Goal: Task Accomplishment & Management: Manage account settings

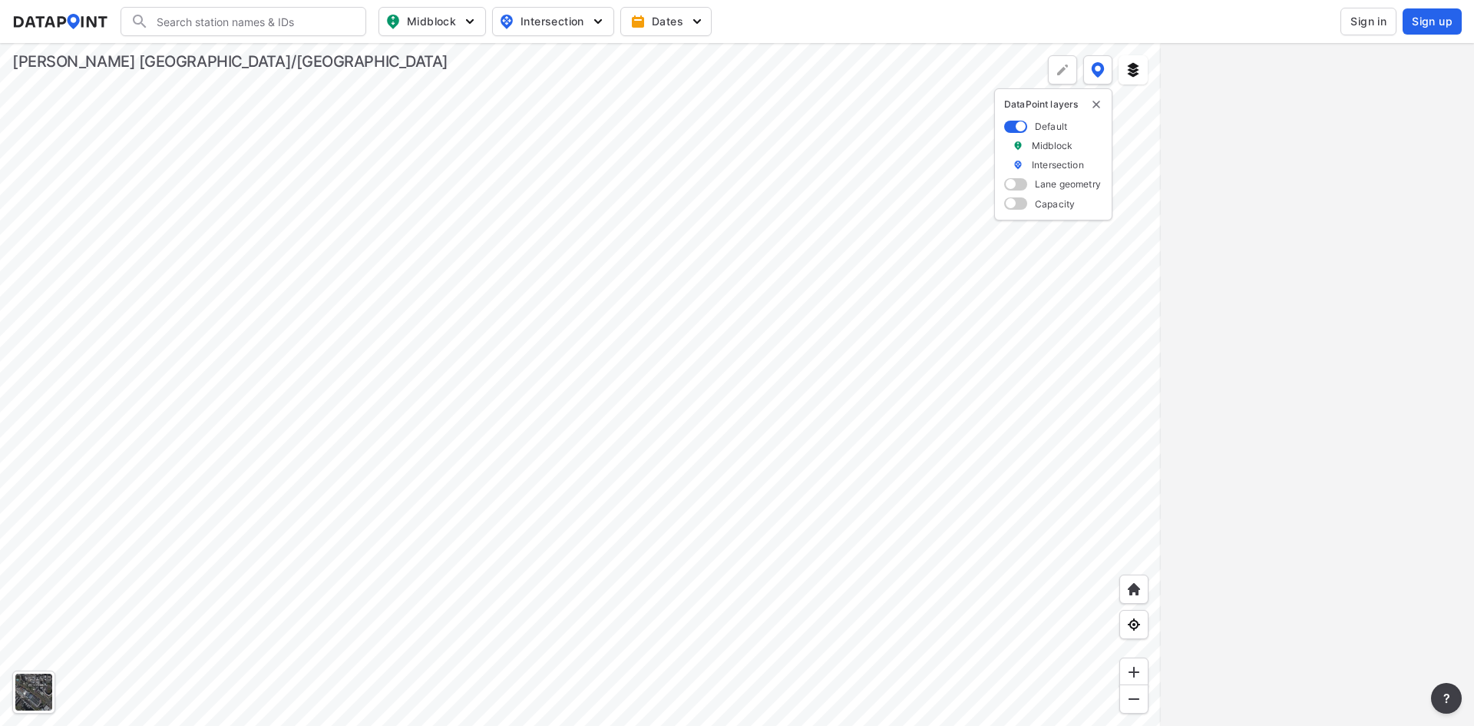
click at [1367, 21] on span "Sign in" at bounding box center [1369, 21] width 36 height 15
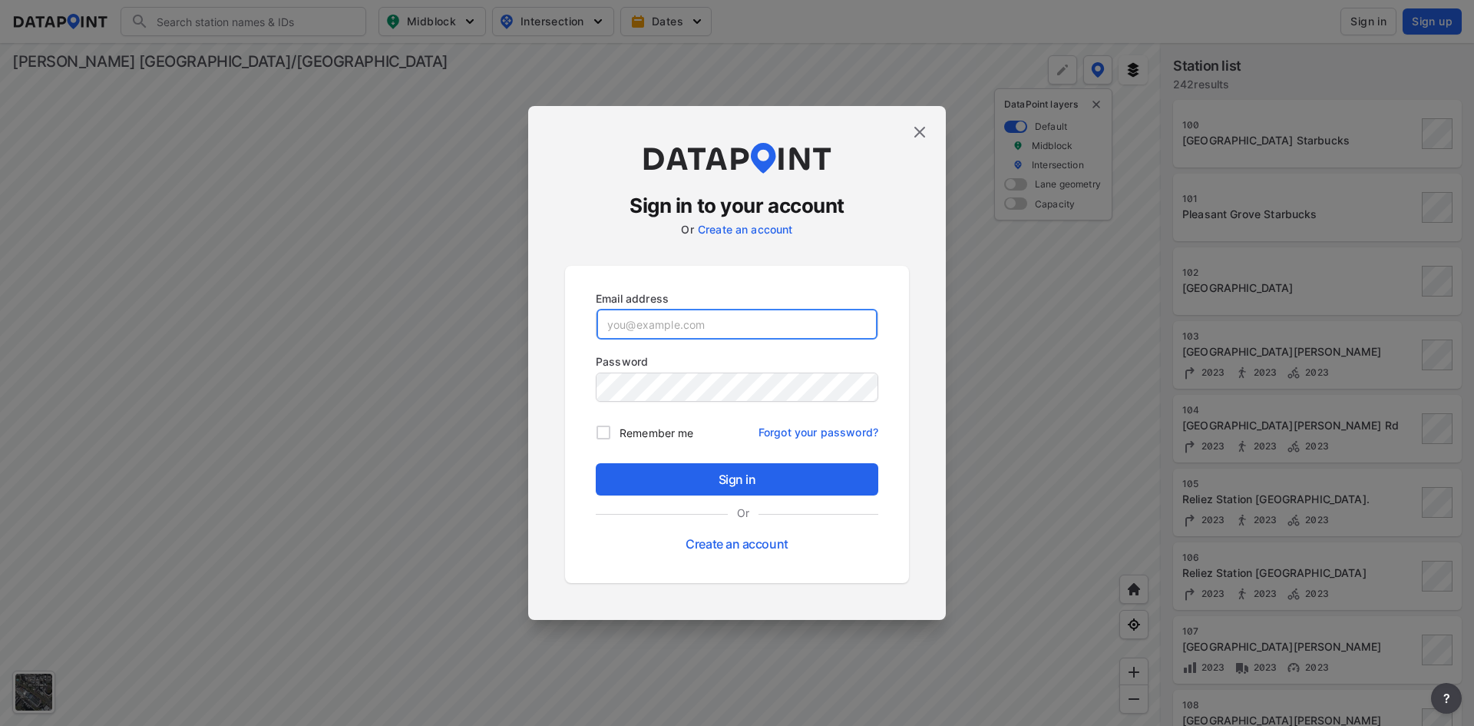
type input "adm_kimleyhorn@data-point.io"
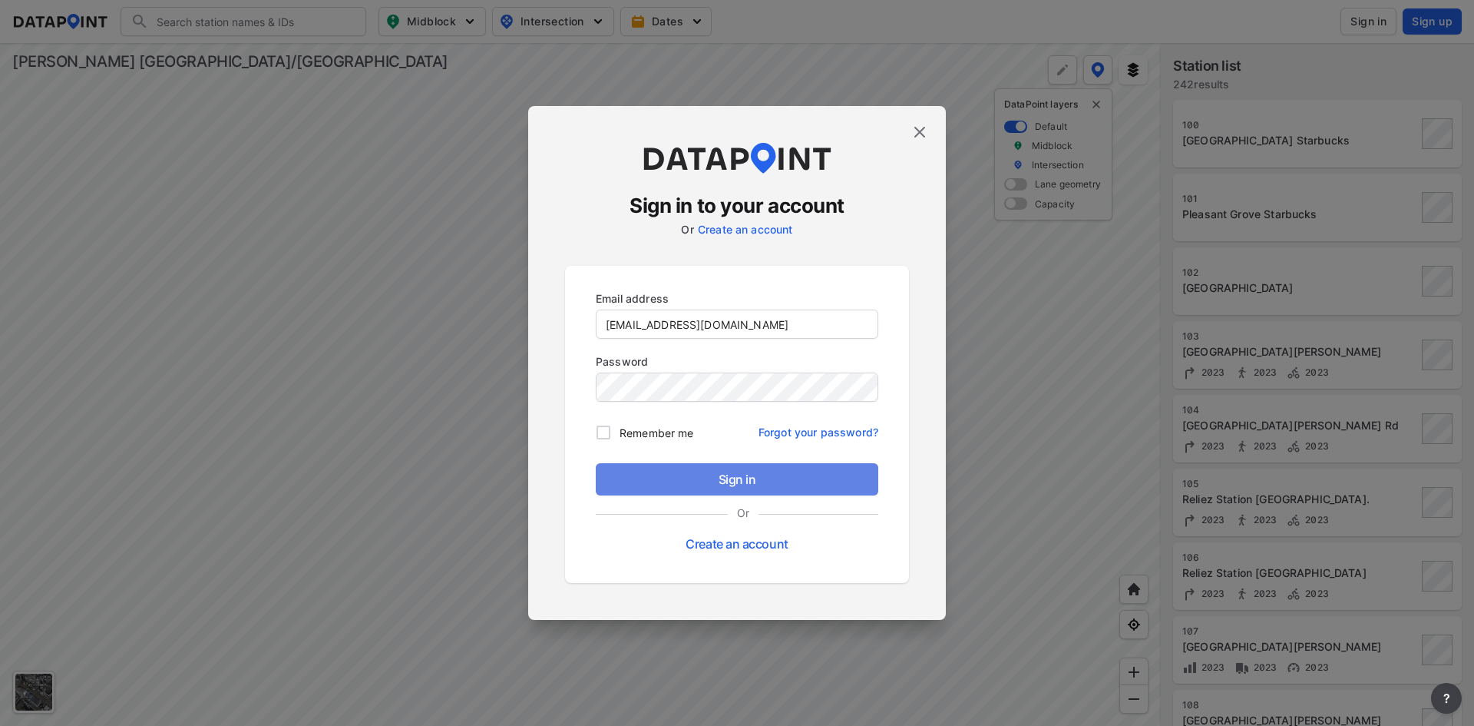
click at [702, 479] on span "Sign in" at bounding box center [737, 479] width 258 height 18
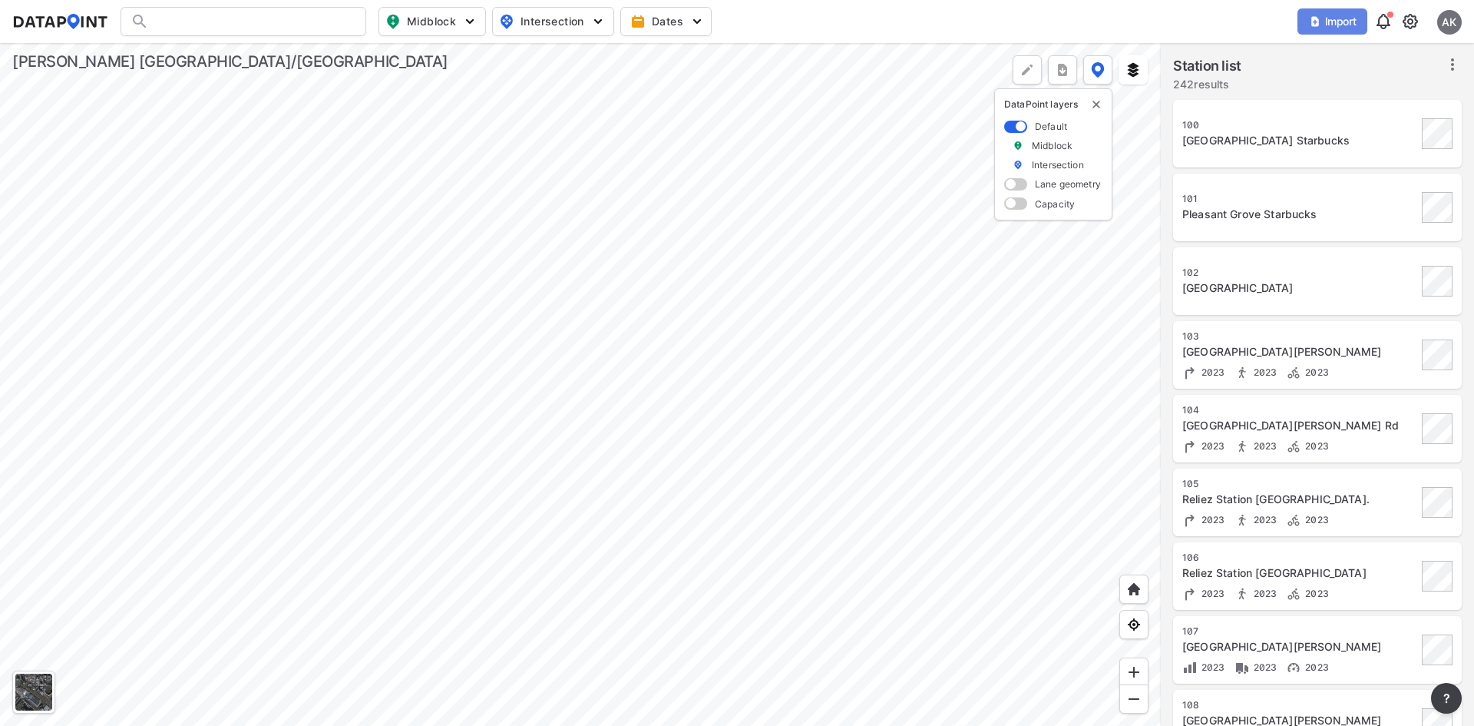
click at [1328, 22] on span "Import" at bounding box center [1332, 21] width 51 height 15
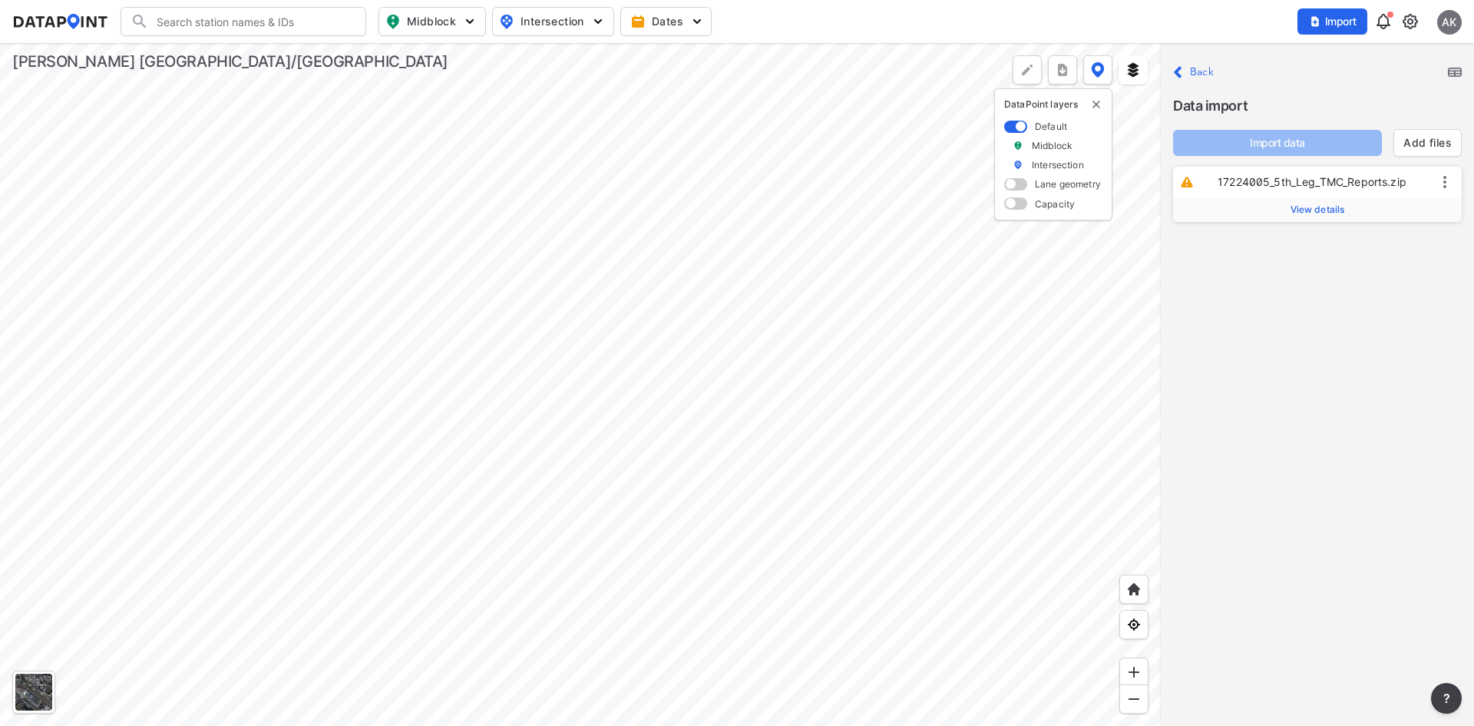
click at [1318, 212] on span "View details" at bounding box center [1318, 209] width 55 height 12
click at [1320, 246] on input "text" at bounding box center [1361, 249] width 159 height 25
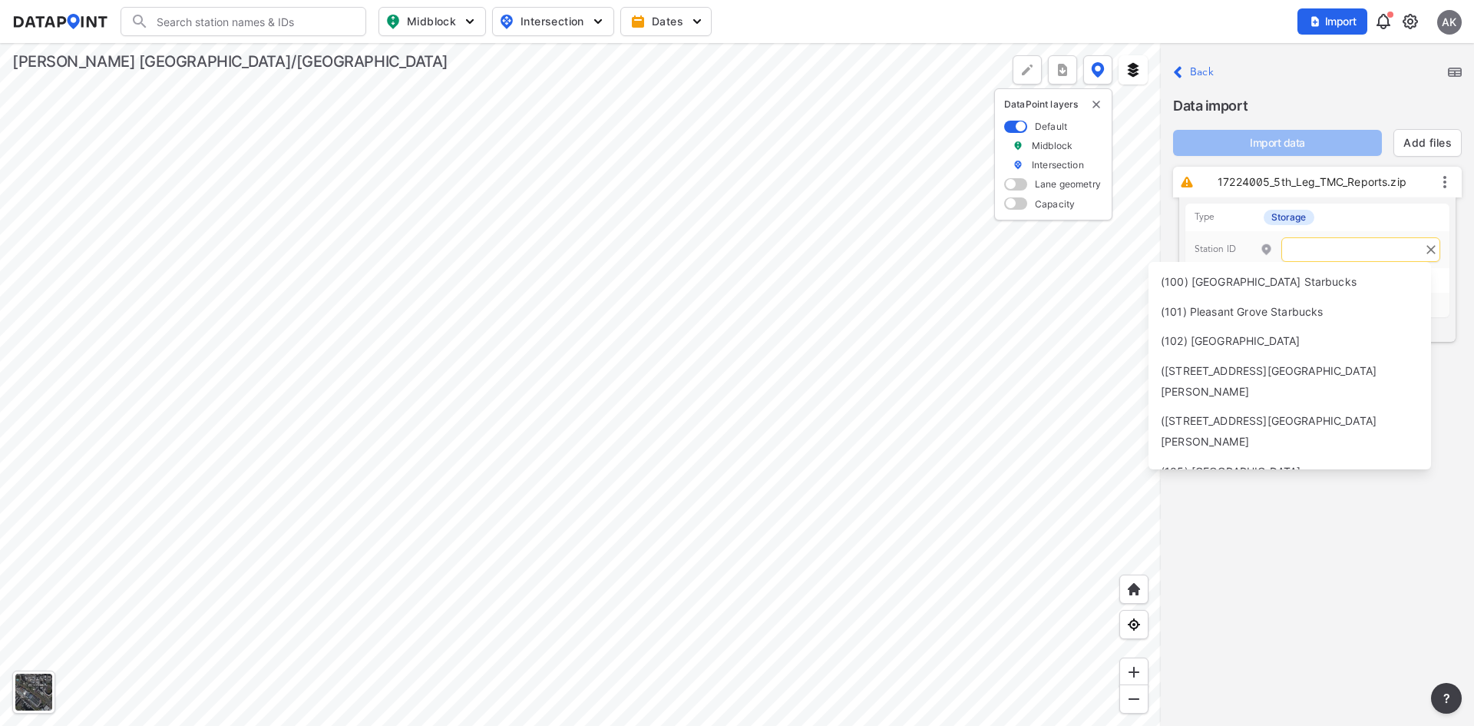
click at [1318, 254] on input "text" at bounding box center [1361, 249] width 159 height 25
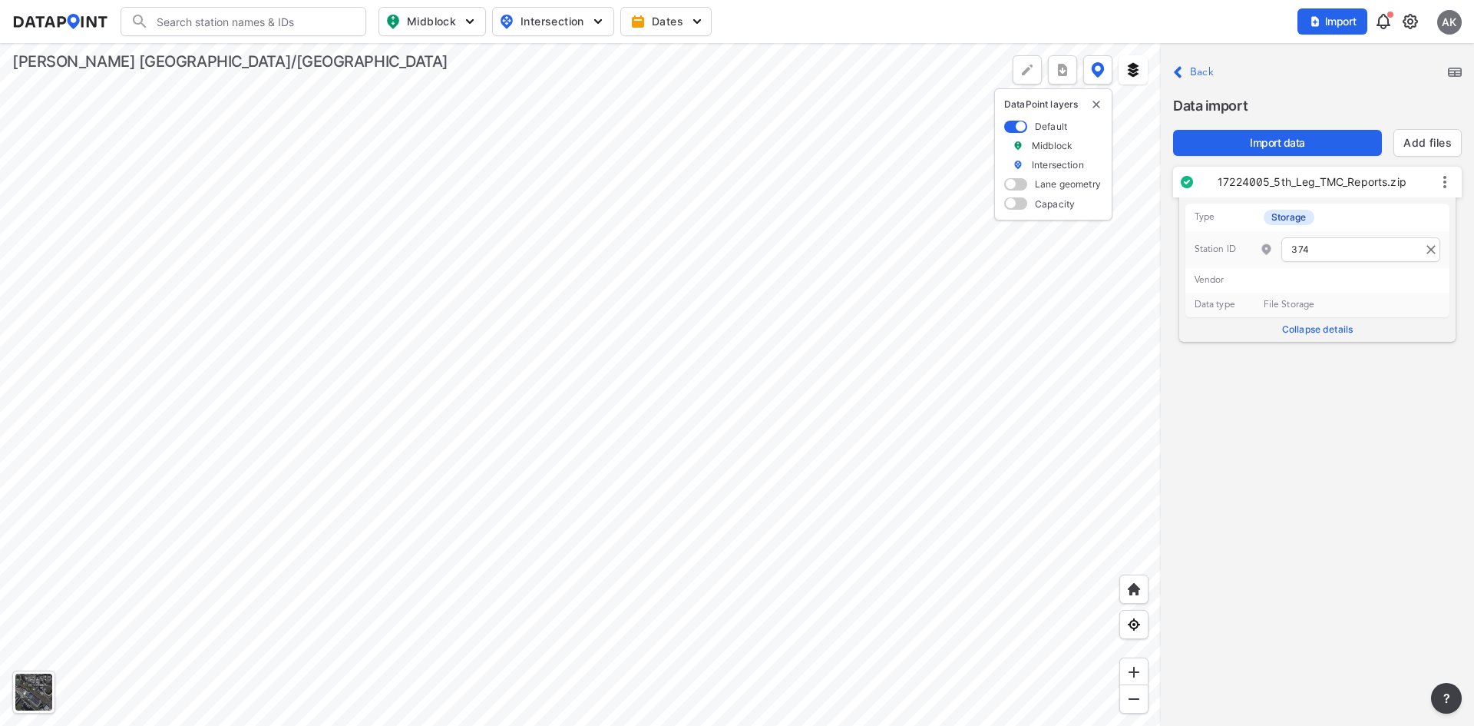
type input "374"
click at [1302, 146] on span "Import data" at bounding box center [1278, 142] width 184 height 15
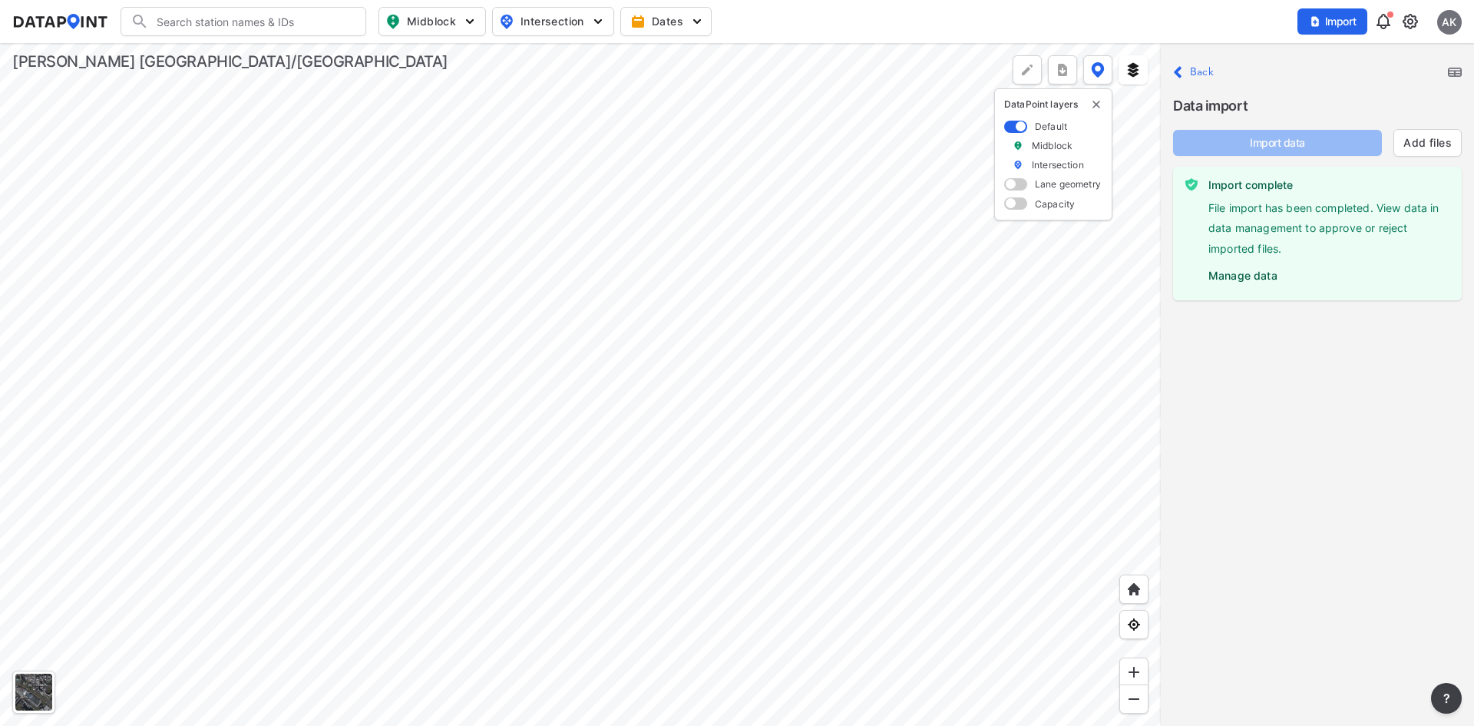
click at [1248, 281] on label "Manage data" at bounding box center [1329, 271] width 241 height 23
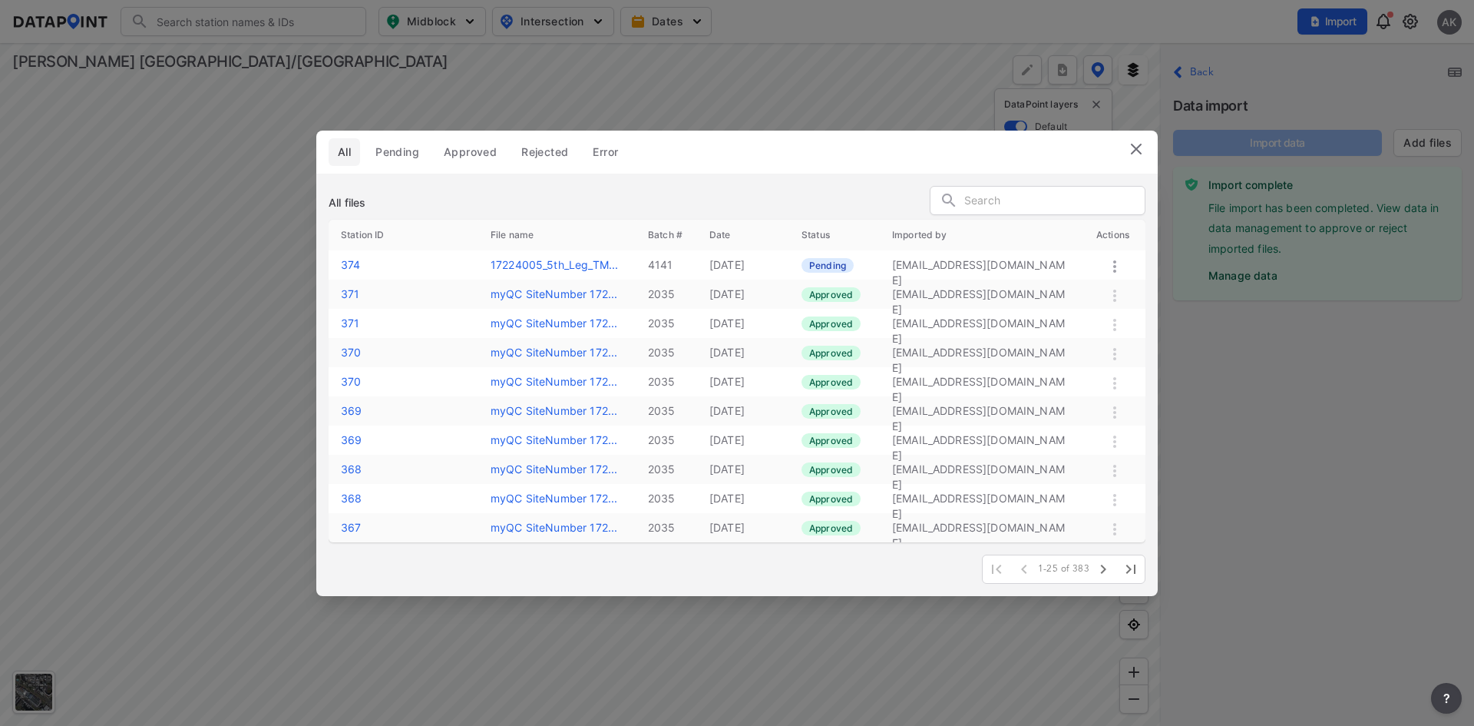
click at [407, 154] on span "Pending" at bounding box center [397, 151] width 44 height 15
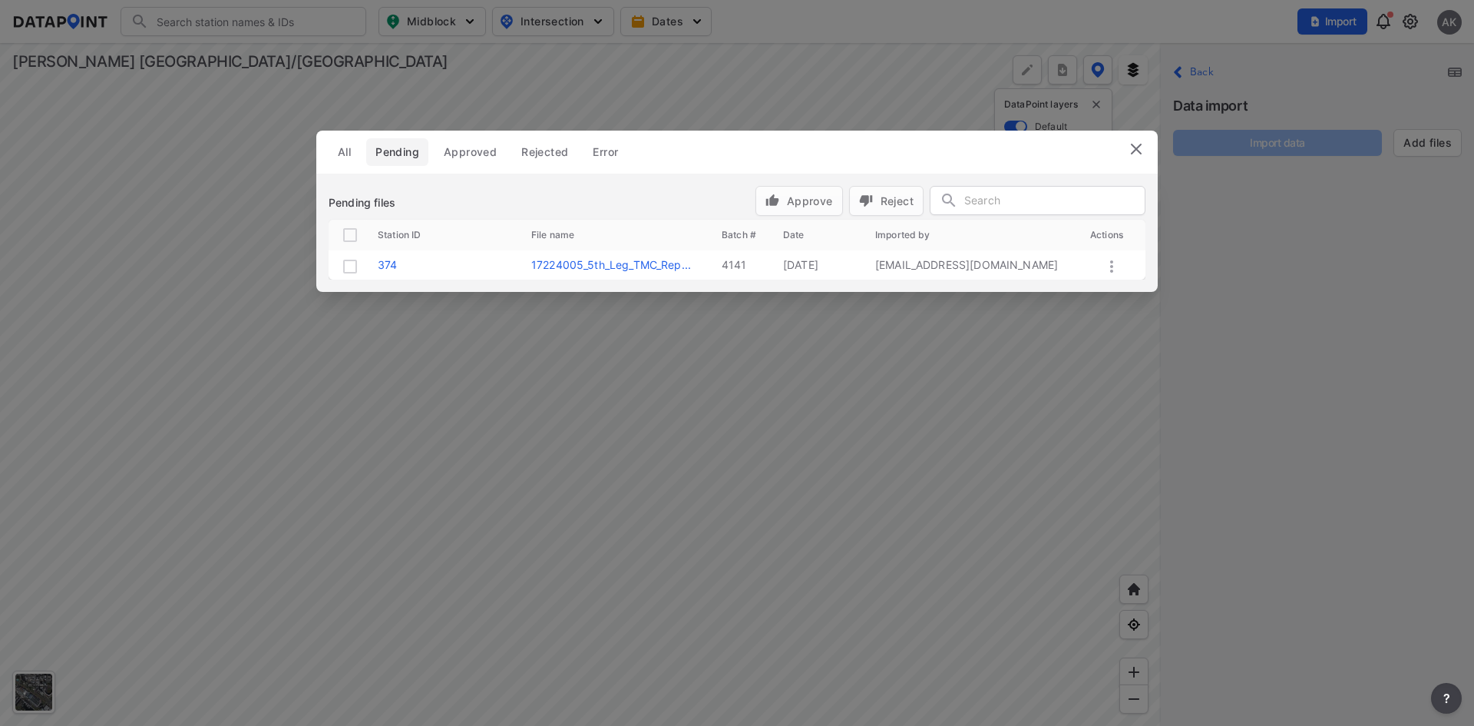
click at [346, 265] on input "checkbox" at bounding box center [350, 266] width 18 height 18
checkbox input "true"
click at [809, 208] on span "Approve" at bounding box center [800, 201] width 68 height 16
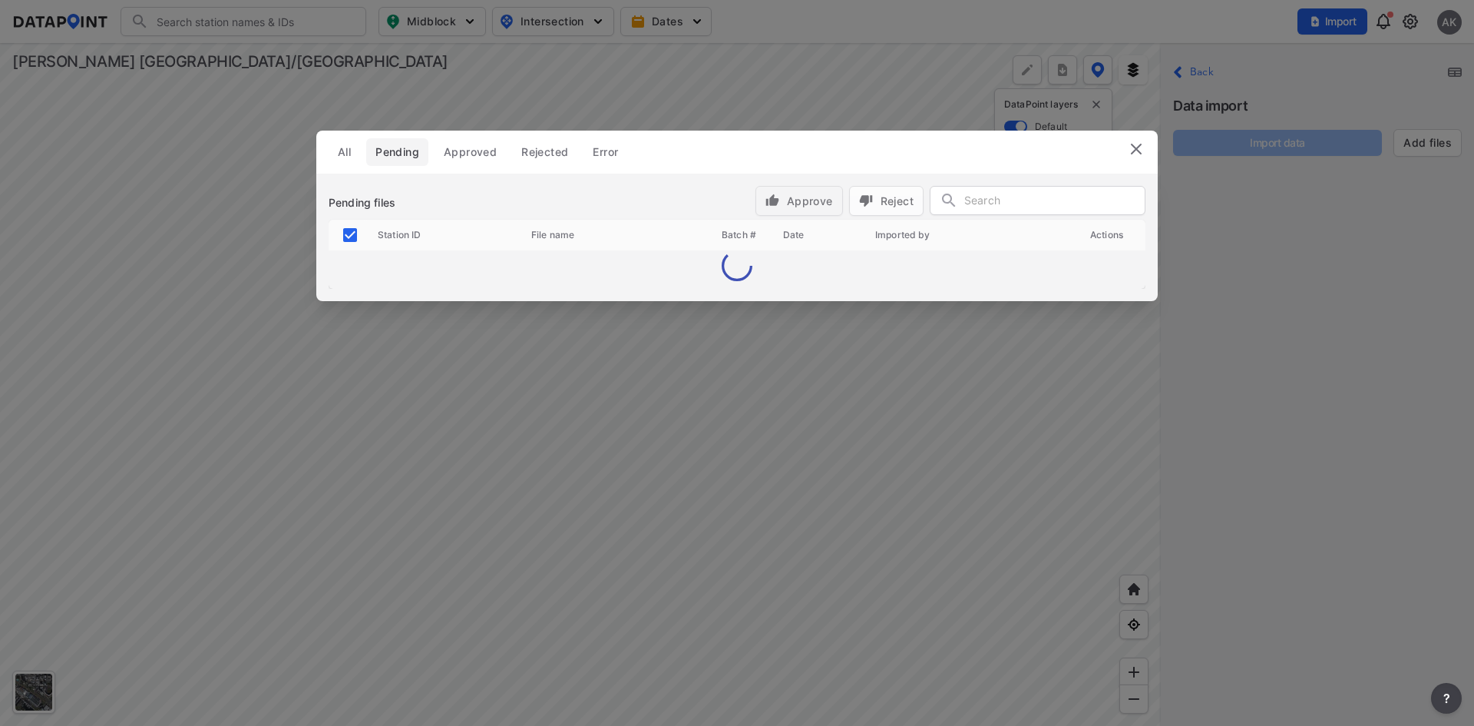
checkbox input "false"
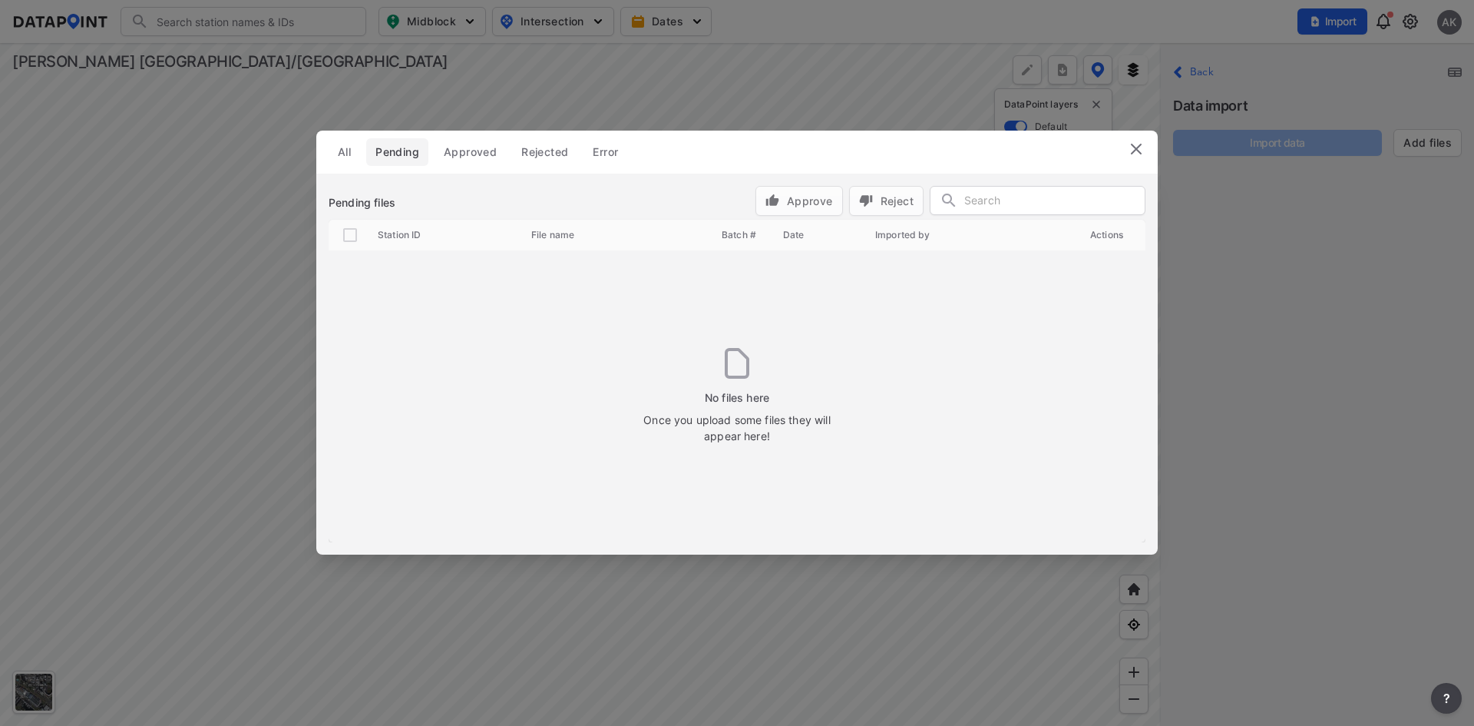
click at [1141, 152] on img at bounding box center [1136, 149] width 18 height 18
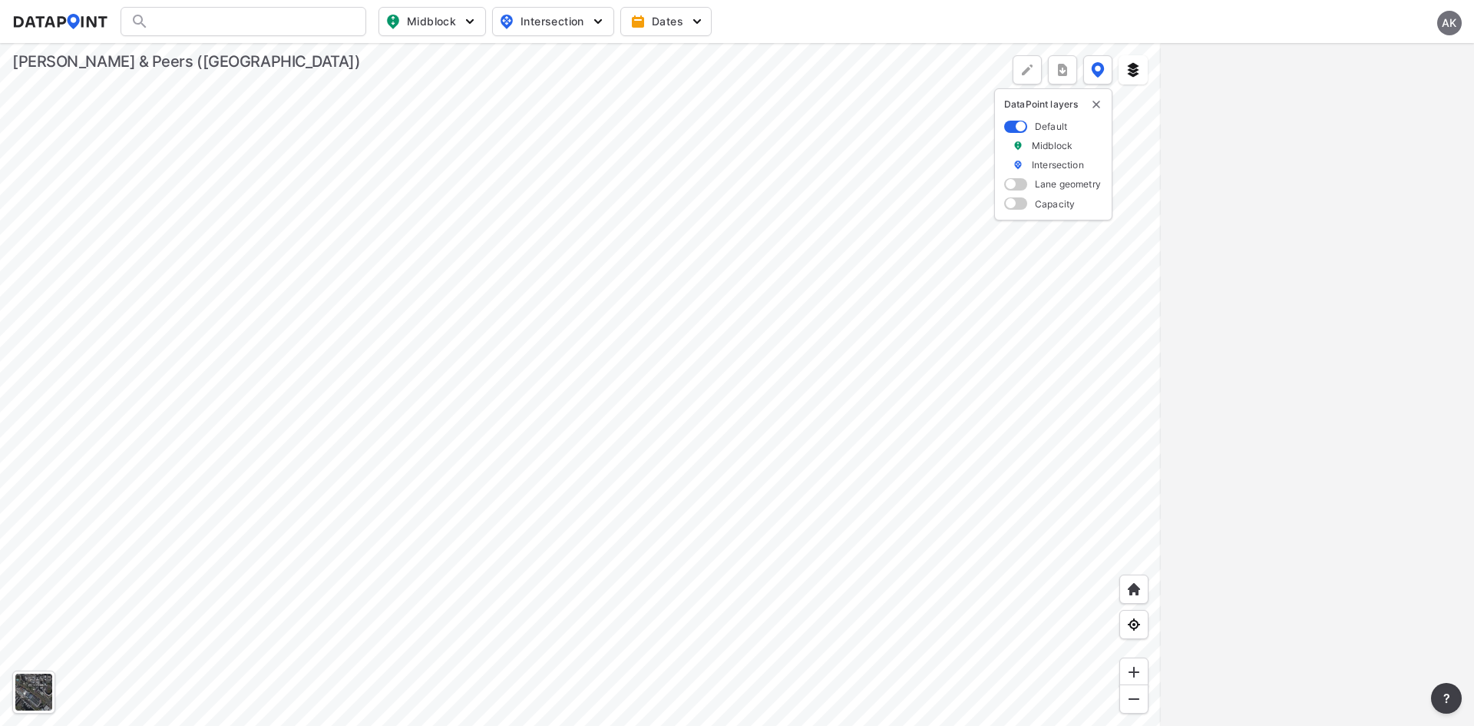
click at [1457, 25] on div "AK" at bounding box center [1449, 23] width 25 height 25
click at [1401, 82] on p "Log out" at bounding box center [1397, 88] width 129 height 28
click at [1379, 92] on p "Log out" at bounding box center [1397, 88] width 129 height 28
click at [1367, 27] on span "Sign in" at bounding box center [1369, 21] width 36 height 15
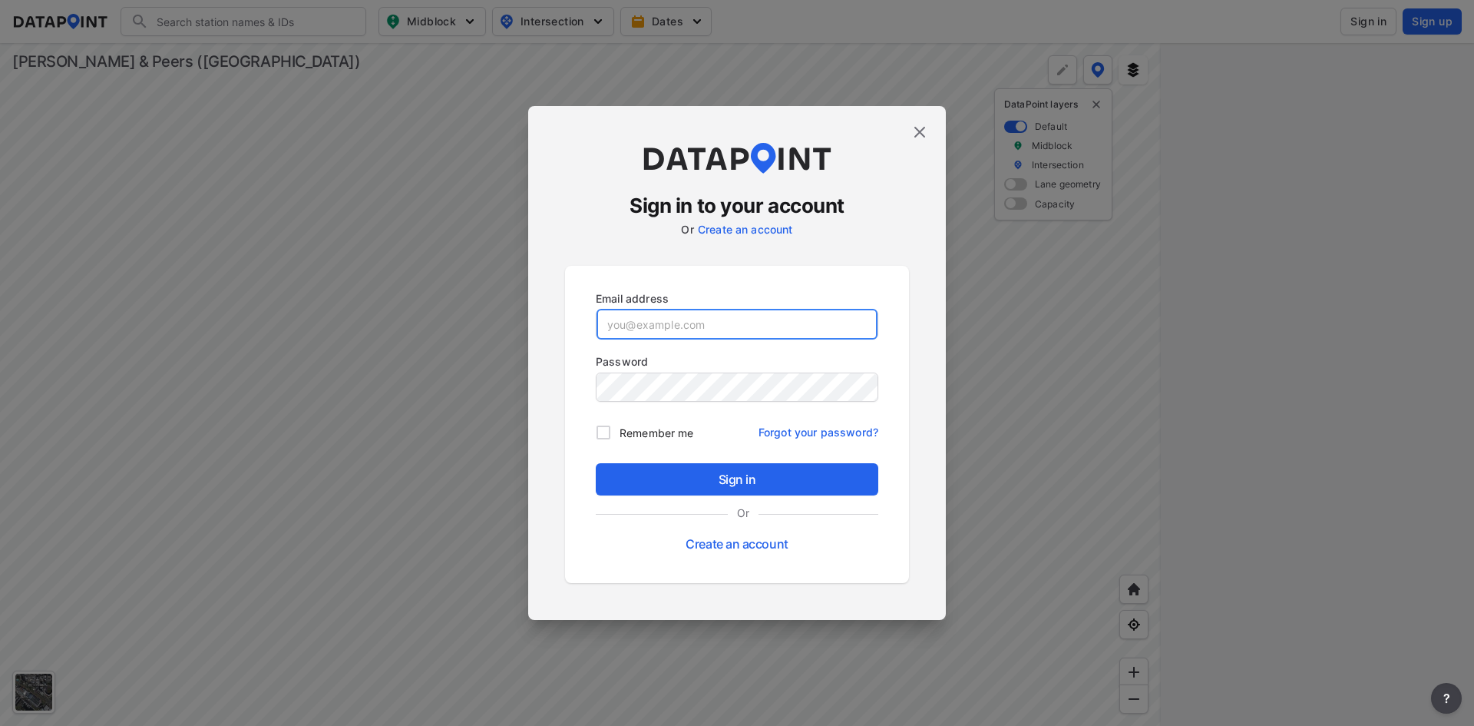
type input "[EMAIL_ADDRESS][DOMAIN_NAME]"
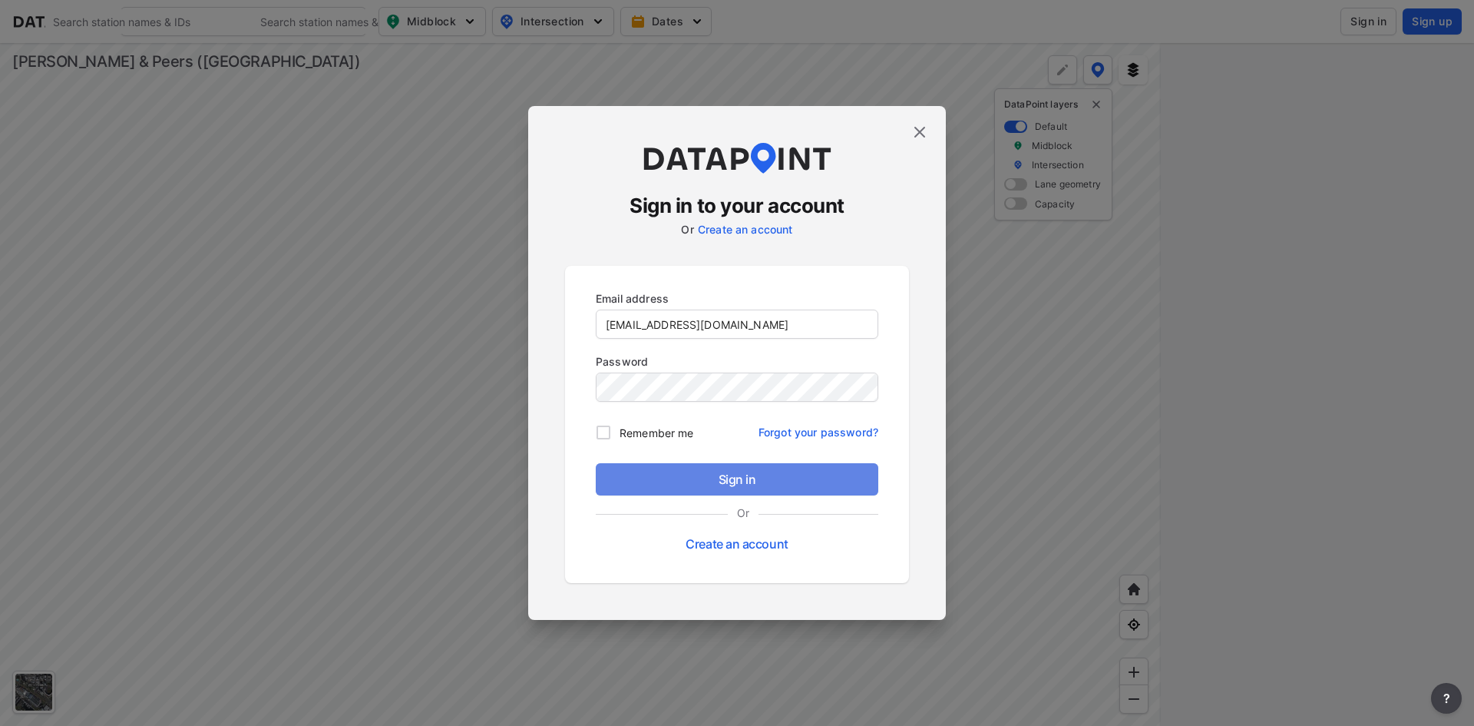
click at [736, 465] on button "Sign in" at bounding box center [737, 479] width 283 height 32
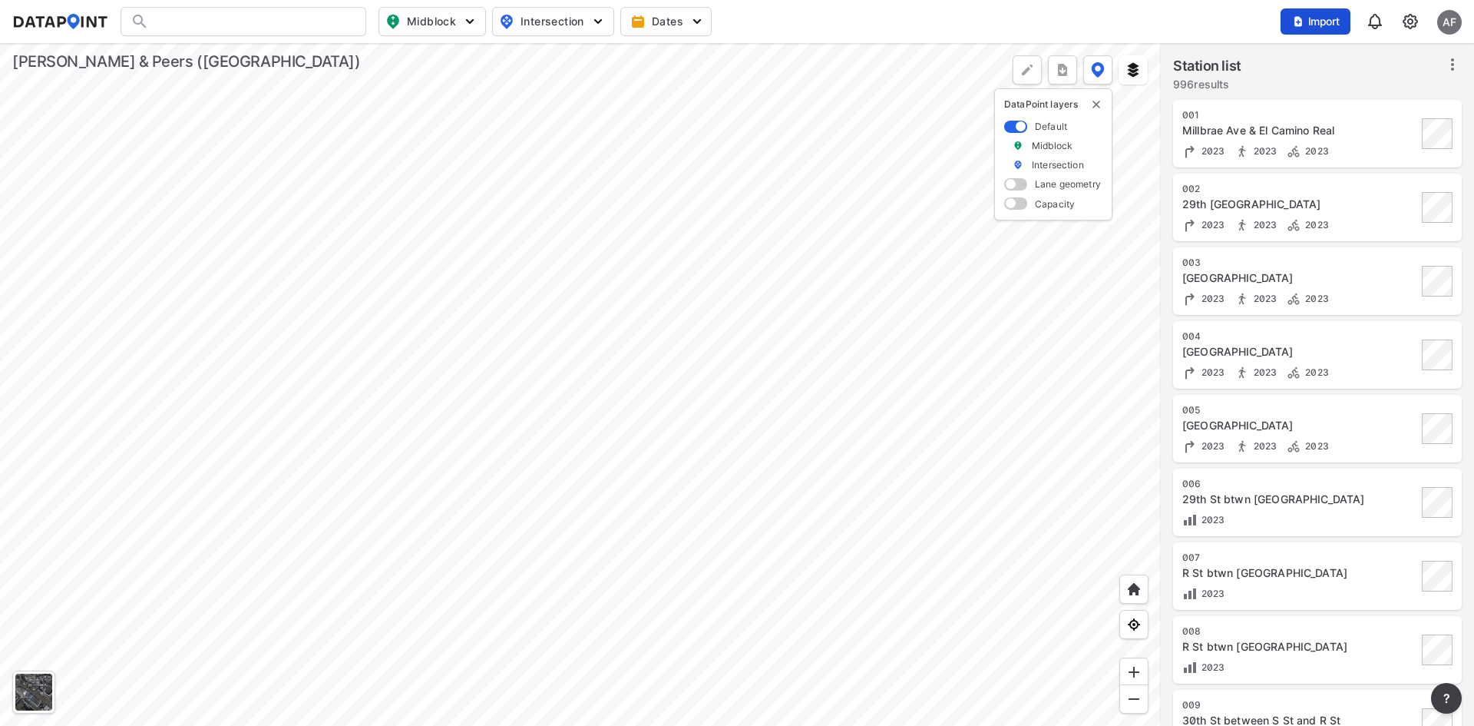
click at [1325, 18] on span "Import" at bounding box center [1315, 21] width 51 height 15
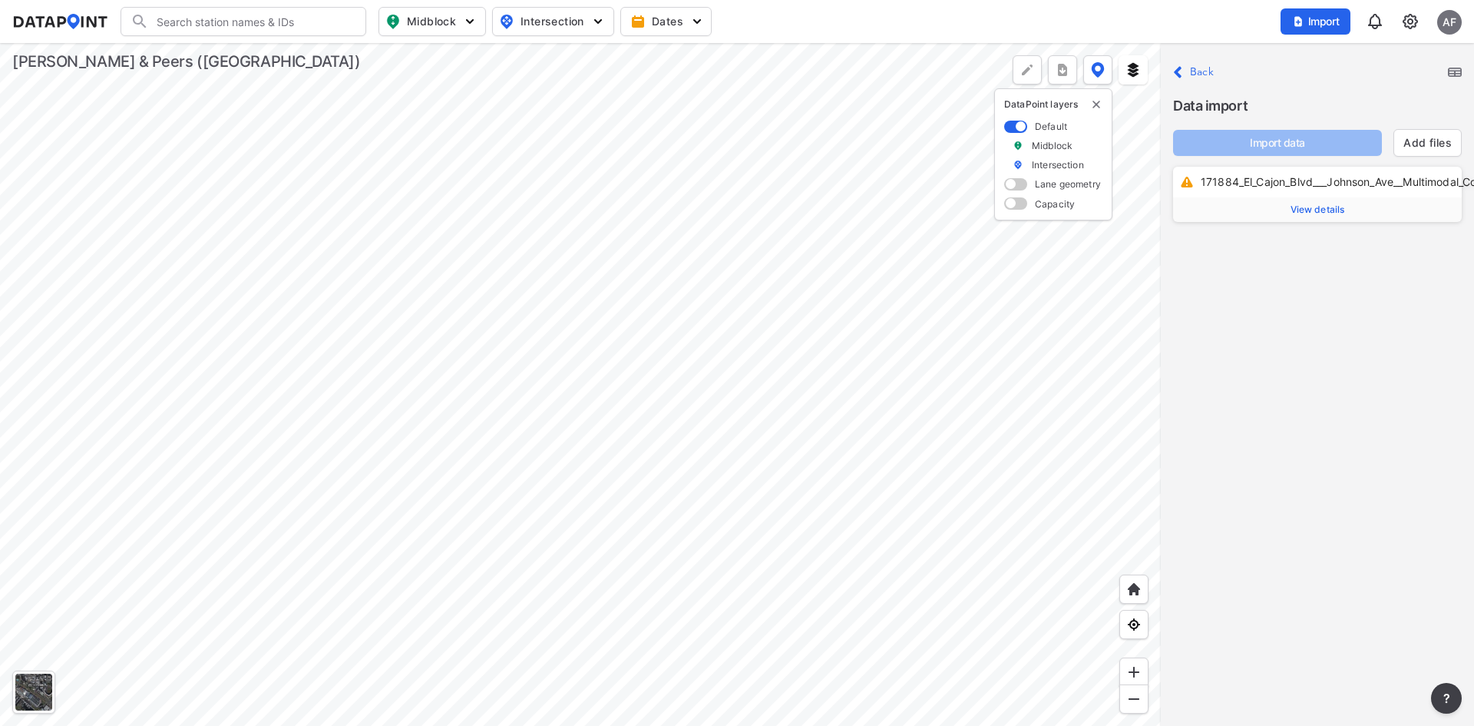
click at [1304, 215] on label "View details" at bounding box center [1317, 209] width 289 height 25
click at [1309, 208] on span "View details" at bounding box center [1318, 209] width 55 height 12
click at [1341, 249] on input "text" at bounding box center [1361, 249] width 159 height 25
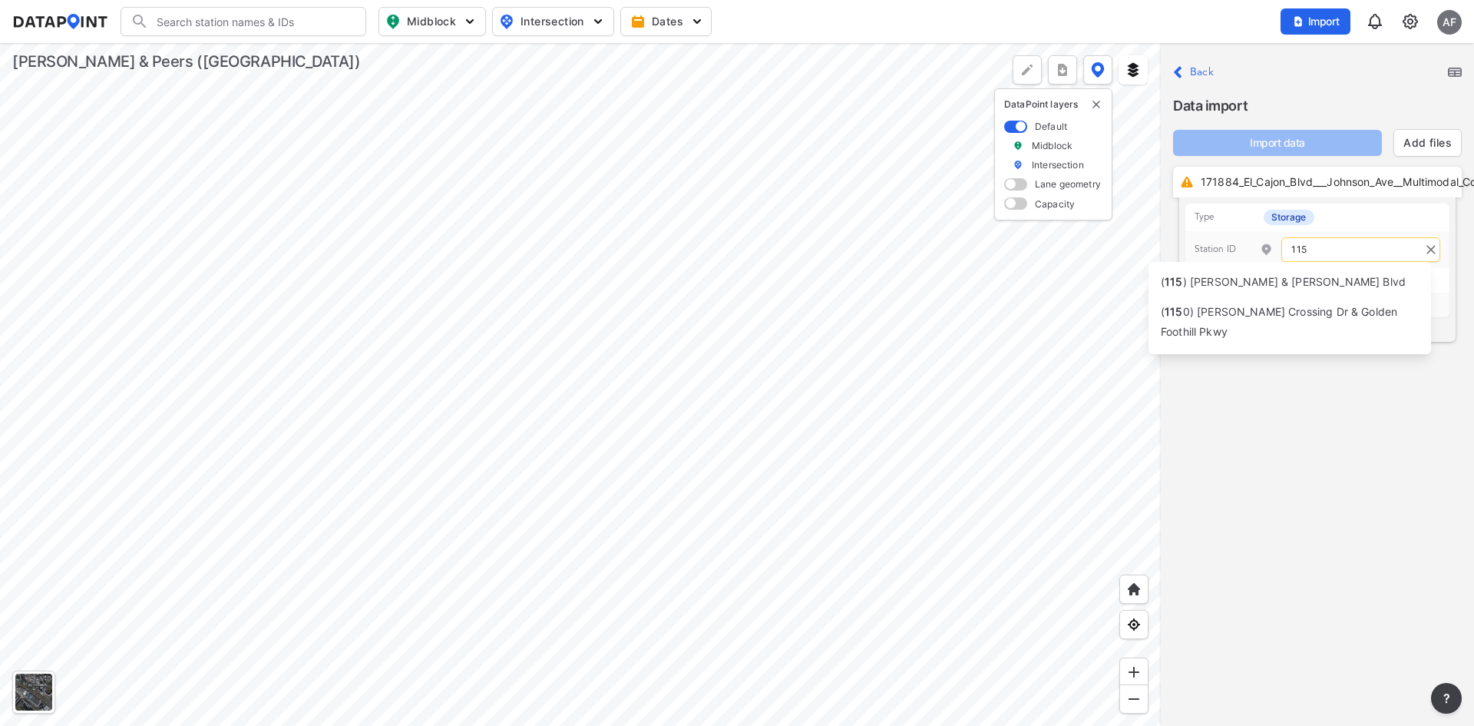
type input "1153"
click at [1427, 249] on icon "Clear" at bounding box center [1431, 249] width 9 height 9
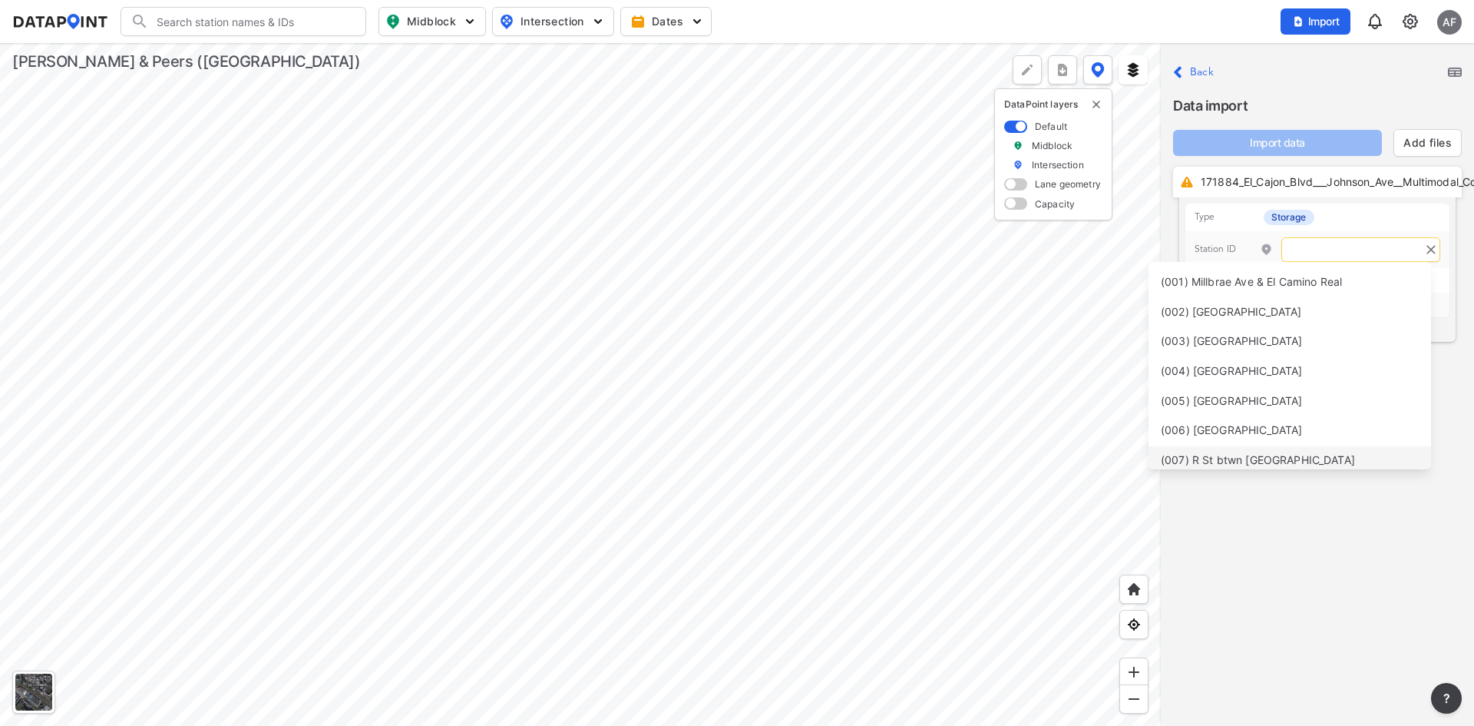
click at [1404, 558] on div "Close Back Data import Import data Add files 171884_El_Cajon_Blvd___Johnson_Ave…" at bounding box center [1317, 384] width 313 height 683
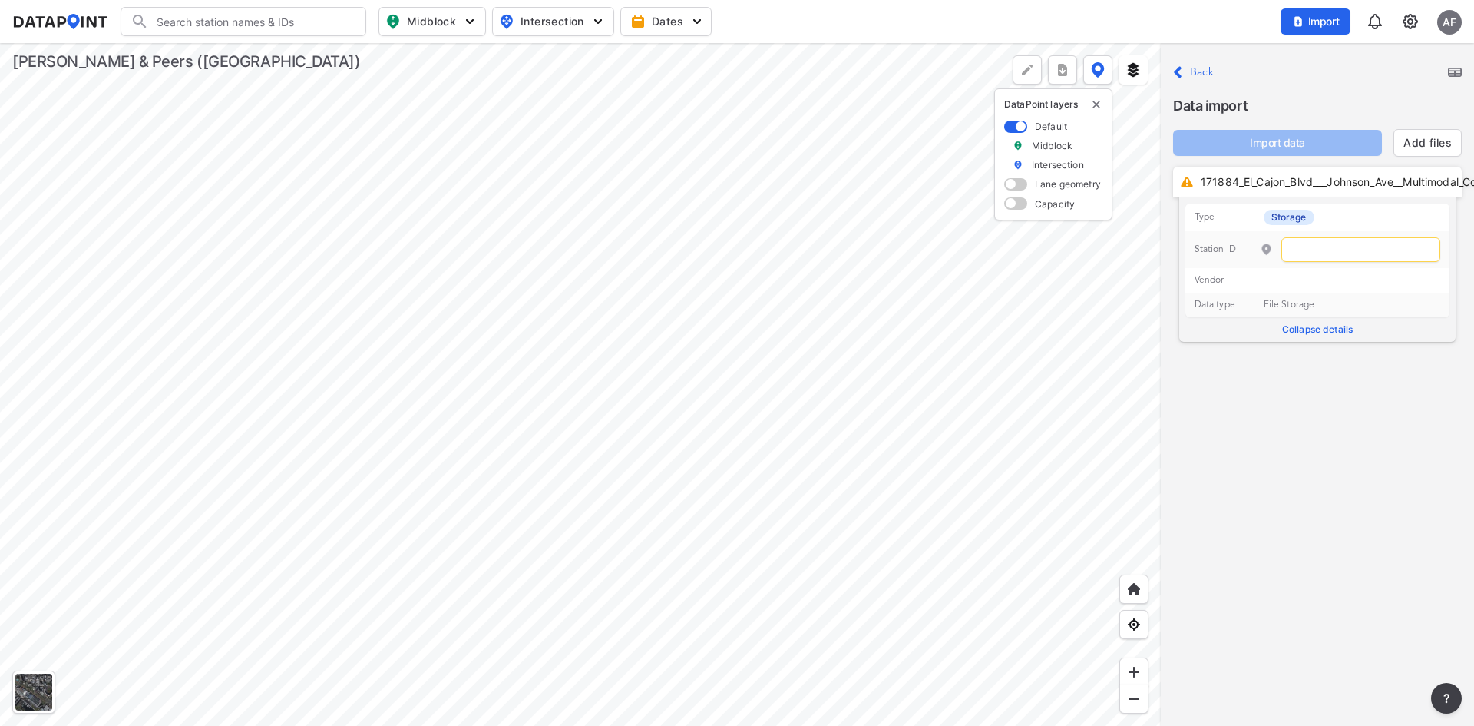
click at [1195, 71] on label "Back" at bounding box center [1202, 72] width 24 height 11
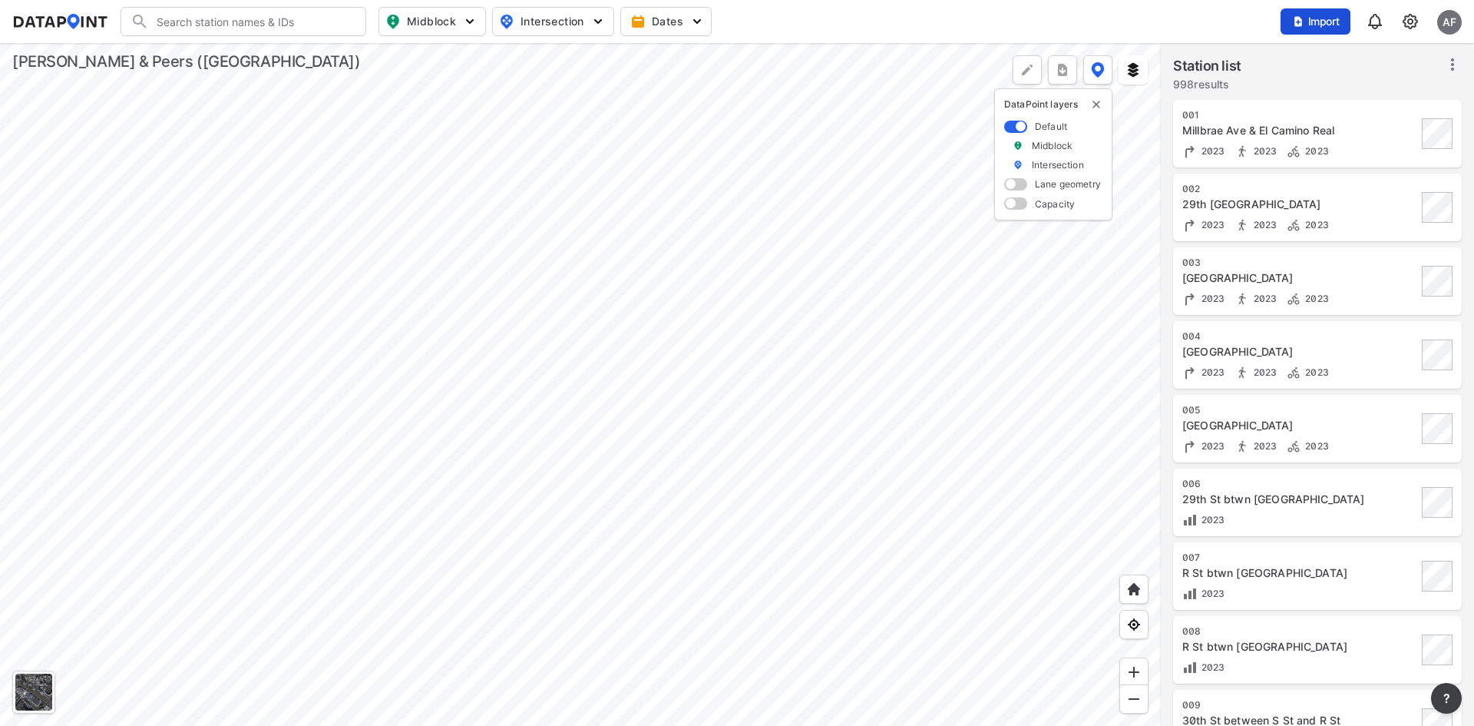
click at [1318, 22] on span "Import" at bounding box center [1315, 21] width 51 height 15
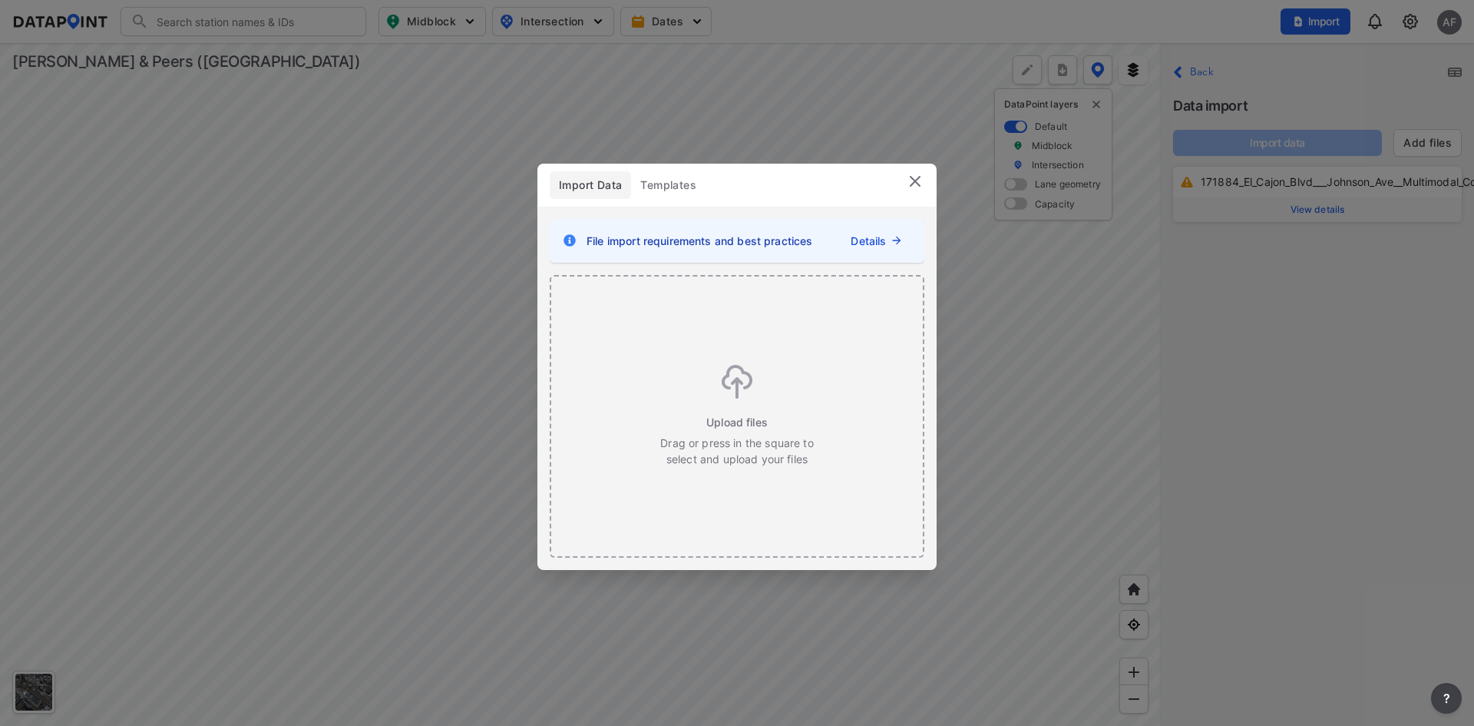
click at [1374, 547] on div "Close Back Data import Import data Add files 171884_El_Cajon_Blvd___Johnson_Ave…" at bounding box center [1317, 384] width 313 height 683
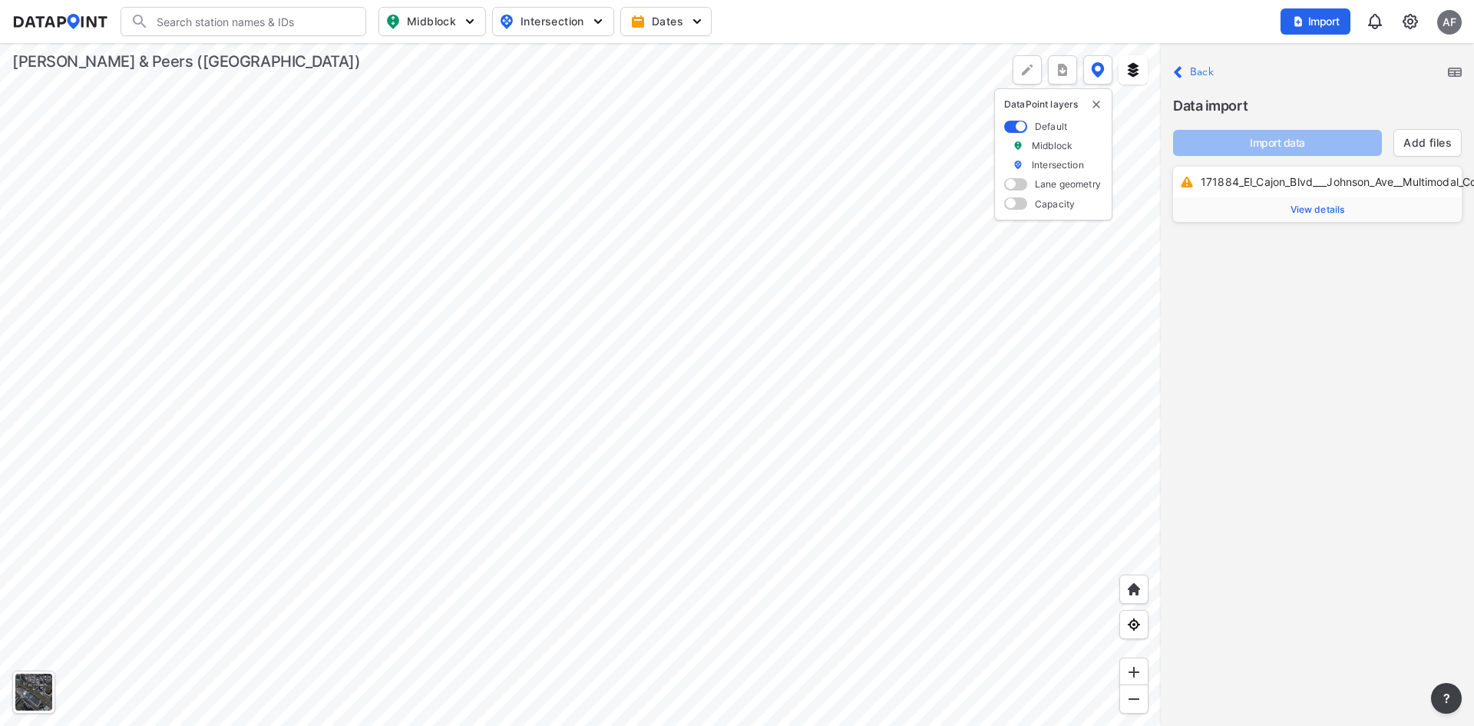
click at [1321, 214] on span "View details" at bounding box center [1318, 209] width 55 height 12
click at [1323, 255] on input "text" at bounding box center [1361, 249] width 159 height 25
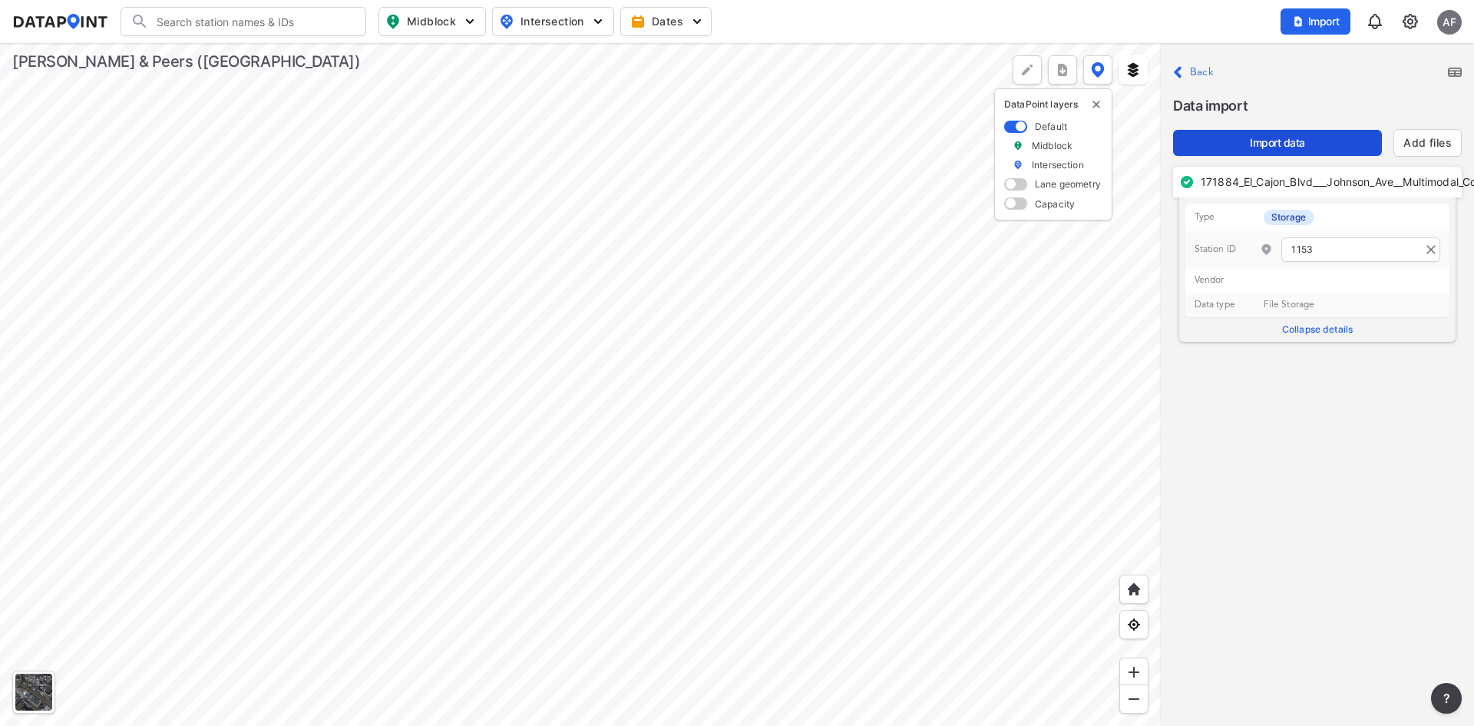
type input "1153"
click at [1221, 141] on span "Import data" at bounding box center [1278, 142] width 184 height 15
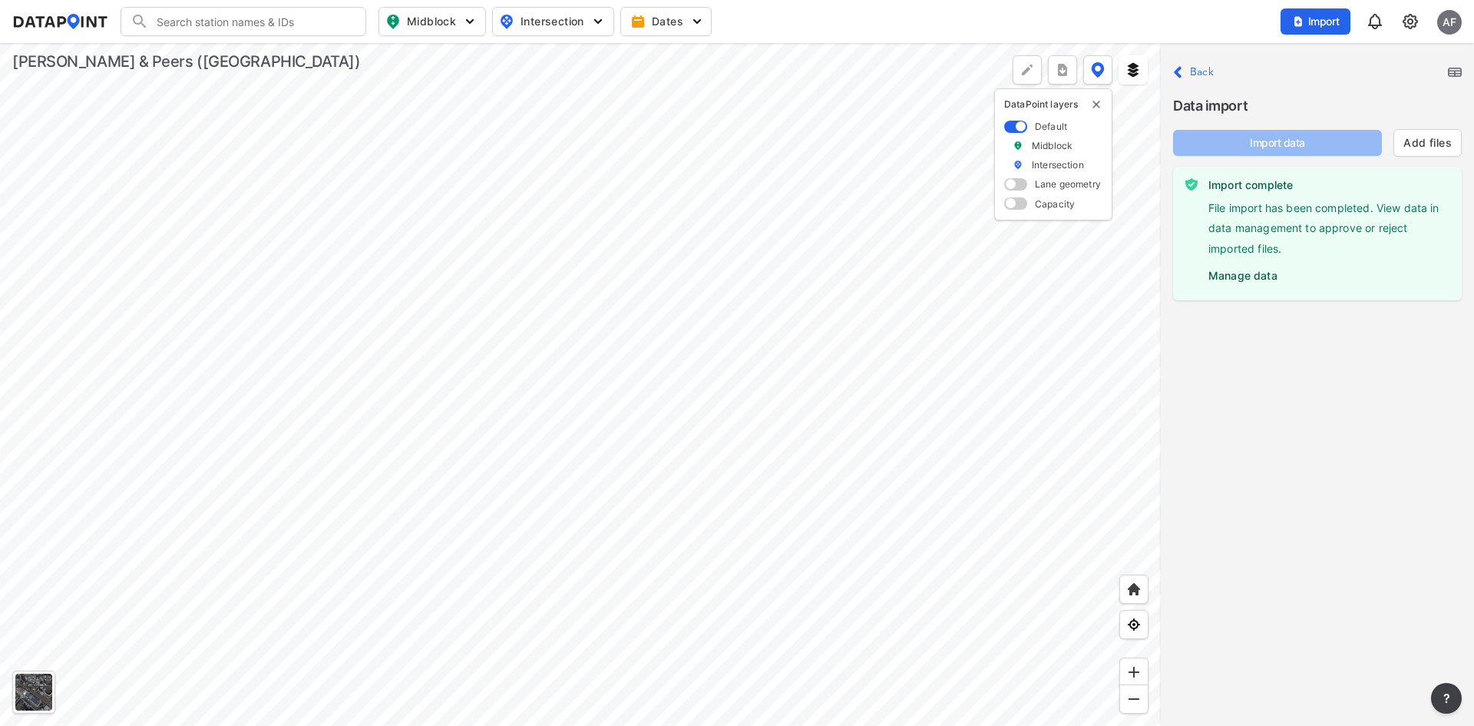
click at [1247, 275] on label "Manage data" at bounding box center [1329, 271] width 241 height 23
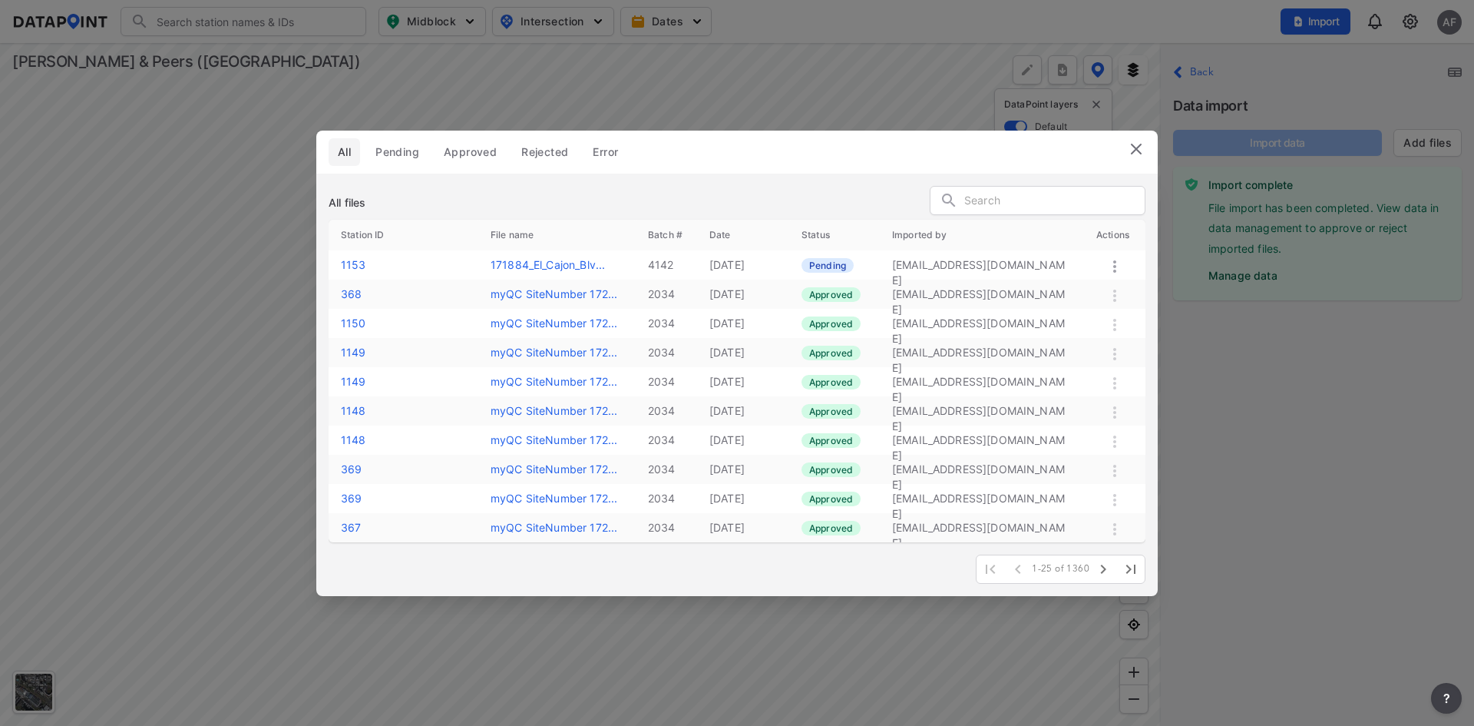
click at [1120, 265] on icon at bounding box center [1115, 266] width 18 height 18
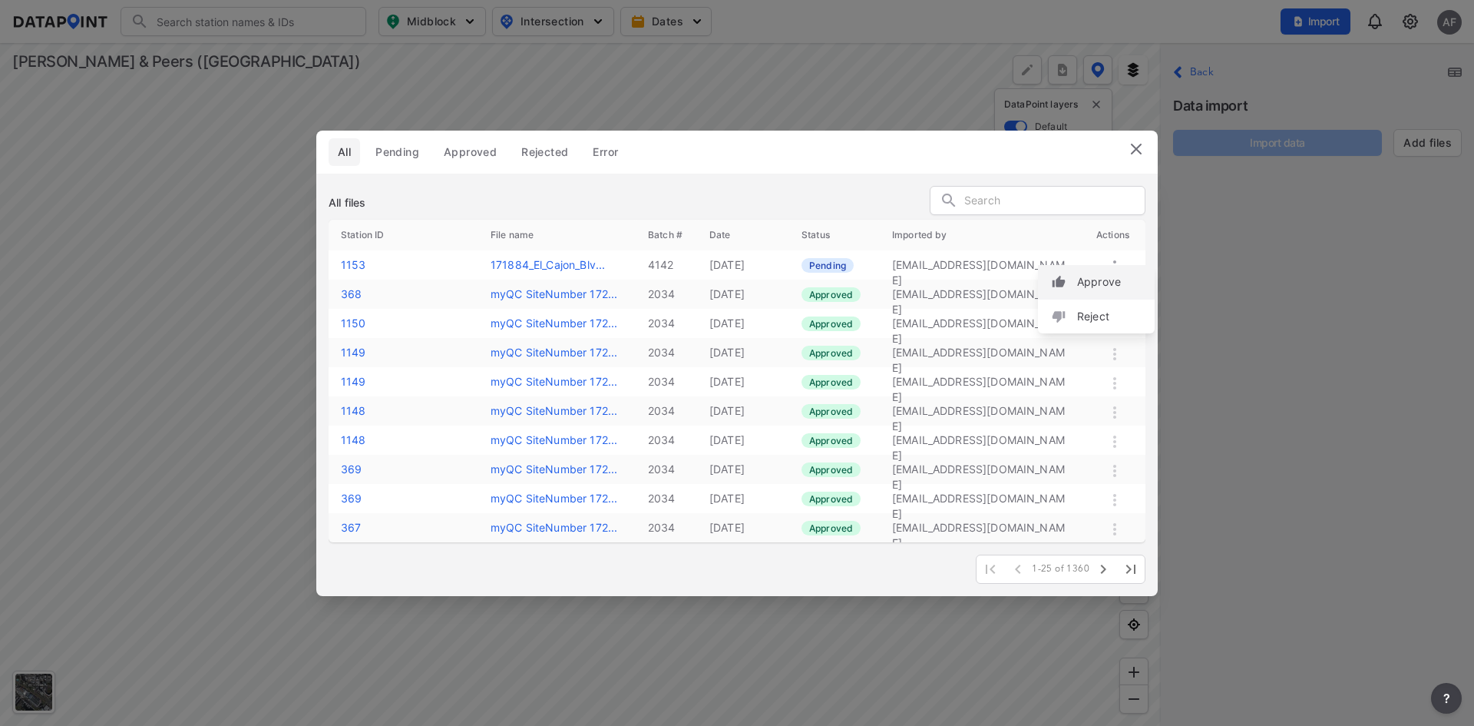
click at [1084, 278] on label "Approve" at bounding box center [1099, 281] width 44 height 15
